Goal: Use online tool/utility: Utilize a website feature to perform a specific function

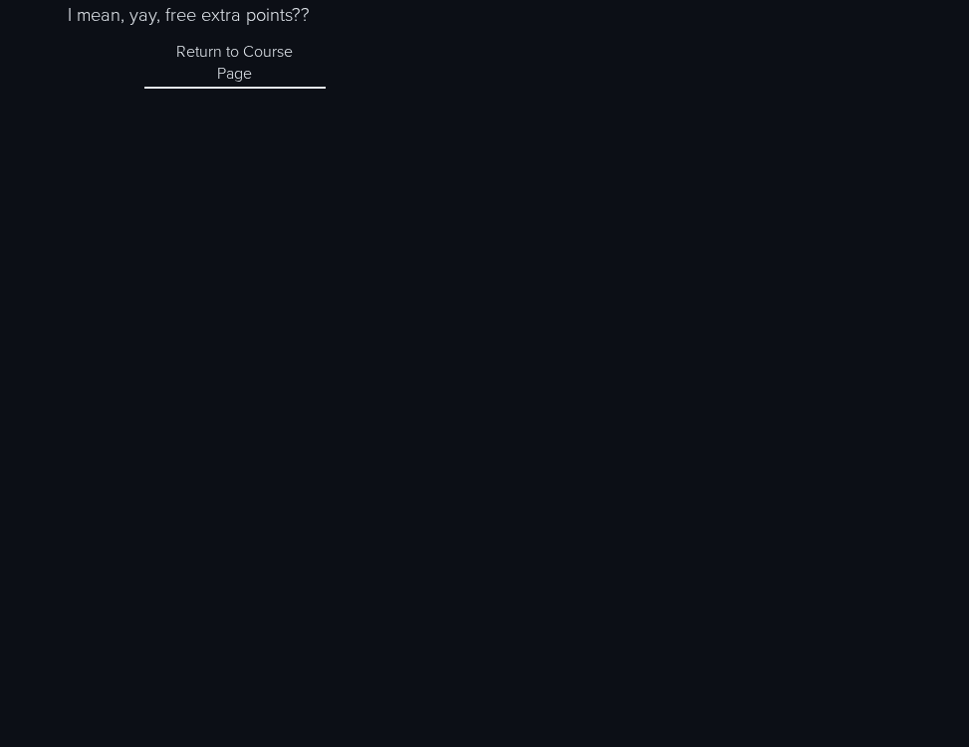
scroll to position [364, 0]
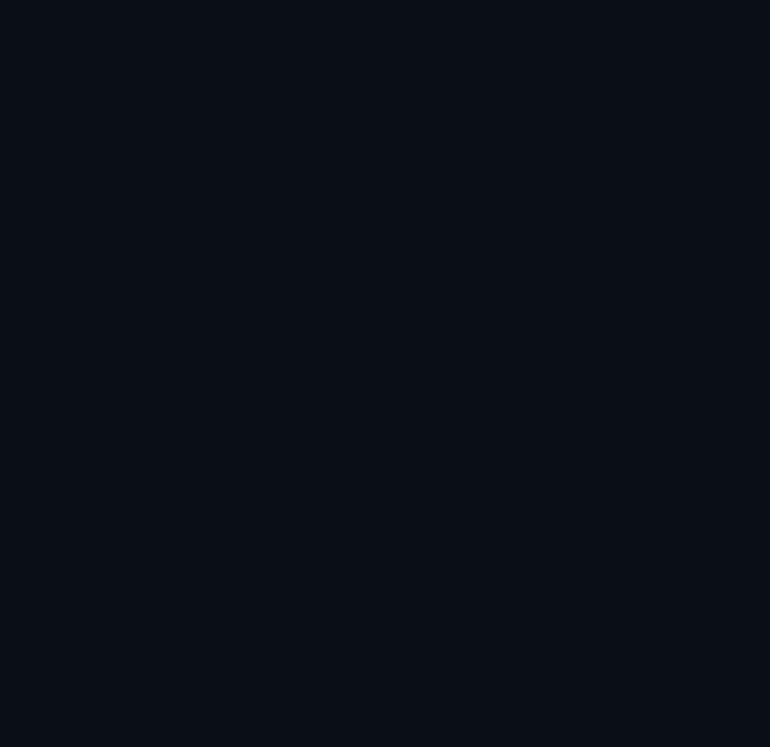
scroll to position [2445, 0]
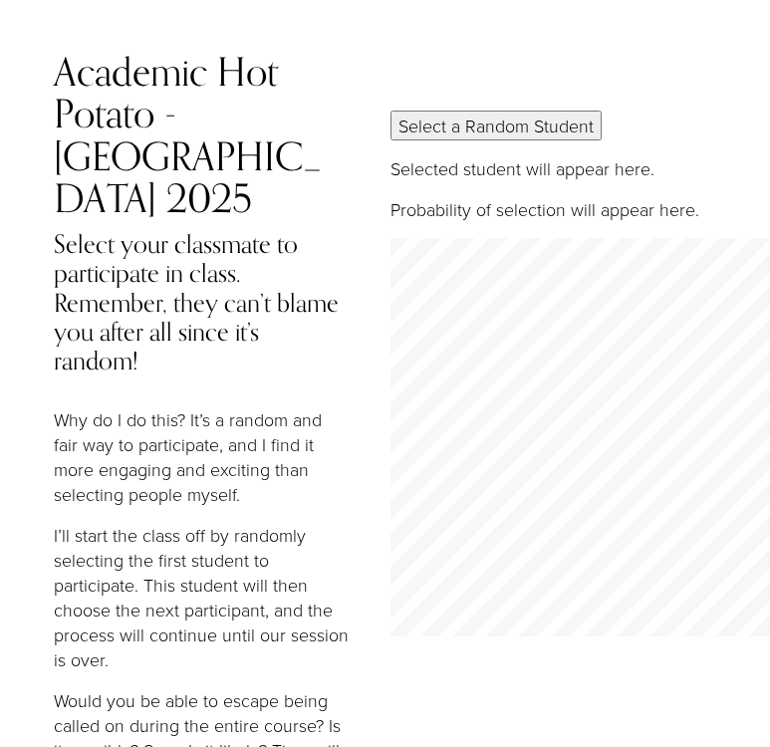
click at [453, 113] on button "Select a Random Student" at bounding box center [495, 126] width 211 height 30
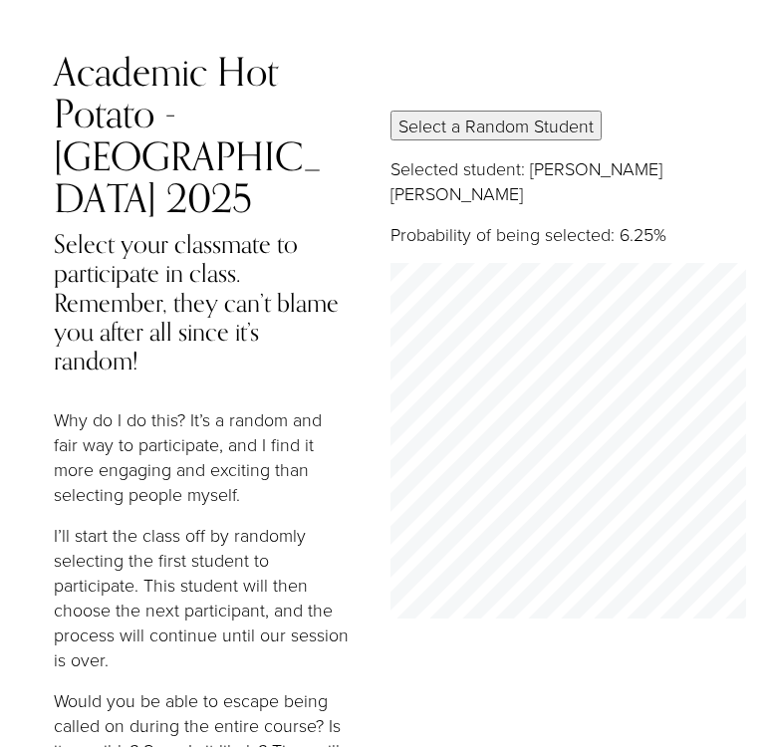
click at [469, 113] on button "Select a Random Student" at bounding box center [495, 126] width 211 height 30
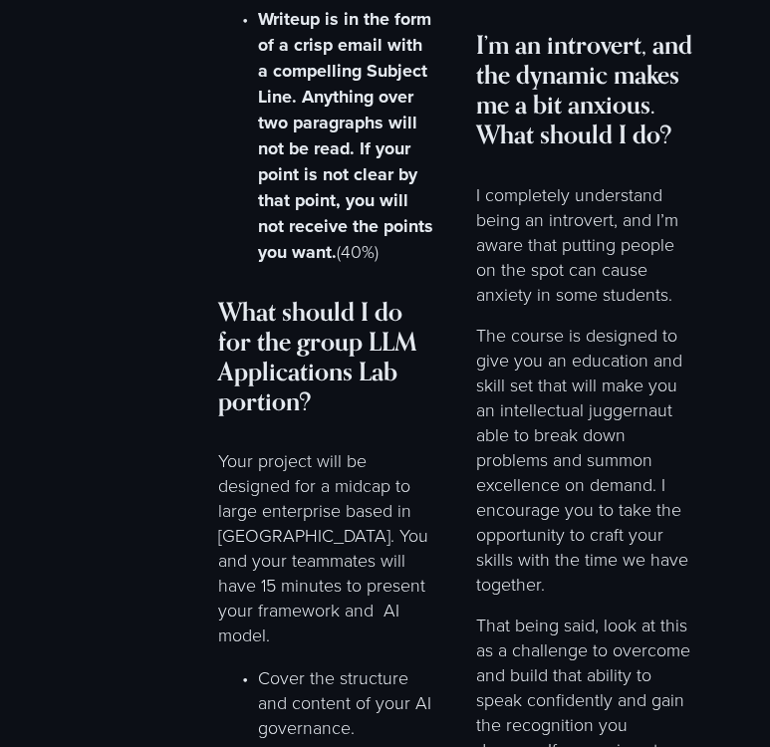
scroll to position [10928, 0]
